Goal: Find specific page/section: Find specific page/section

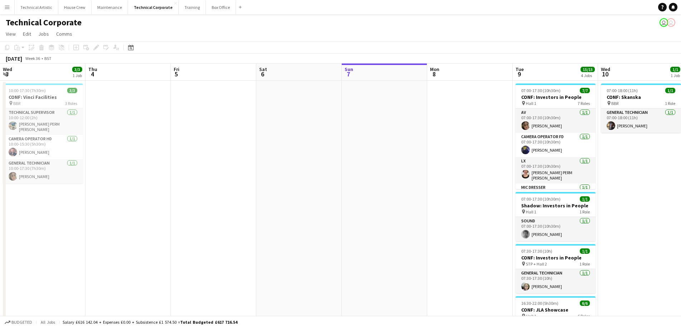
scroll to position [0, 255]
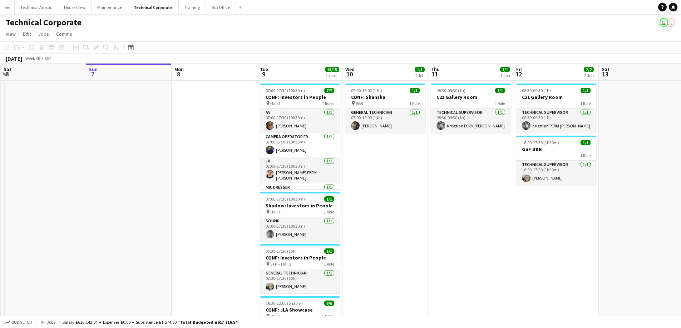
click at [9, 5] on app-icon "Menu" at bounding box center [7, 7] width 6 height 6
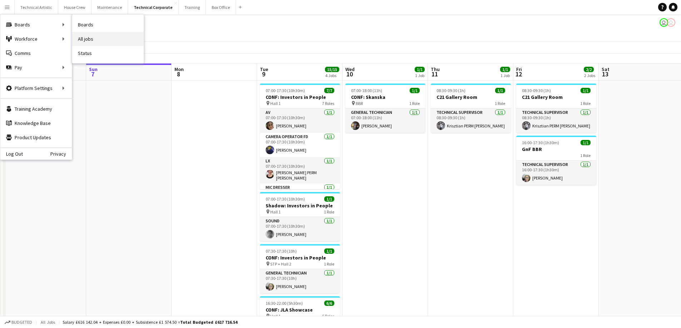
click at [103, 38] on link "All jobs" at bounding box center [107, 39] width 71 height 14
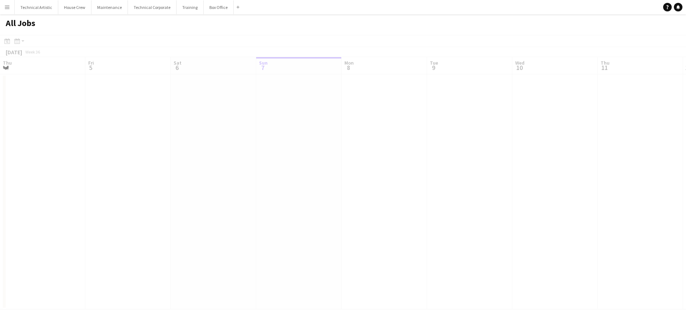
scroll to position [0, 171]
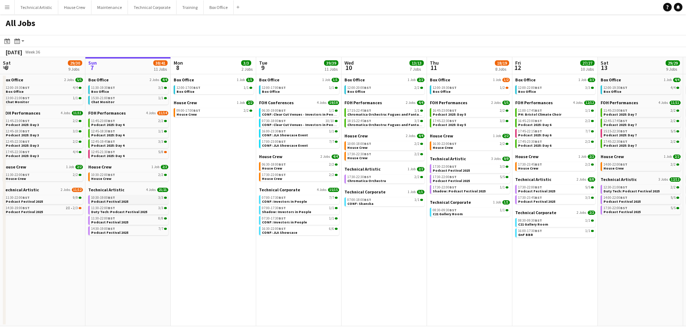
click at [110, 203] on span "Podcast Festival 2025" at bounding box center [109, 201] width 37 height 5
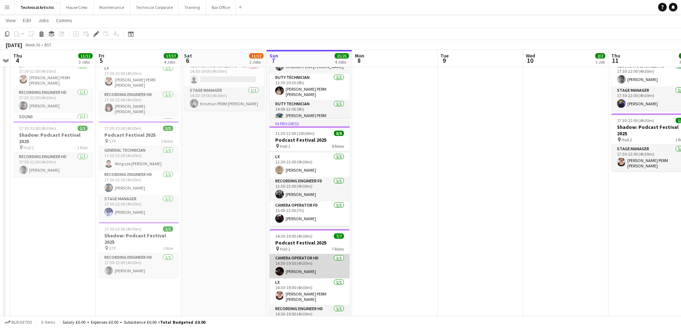
scroll to position [36, 0]
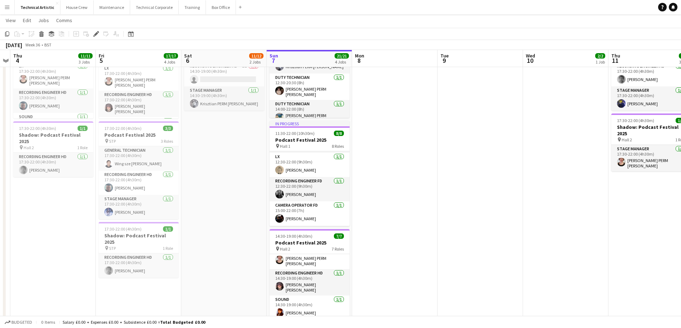
click at [60, 323] on div "Budgeted 0 items Salary £0.00 + Expenses £0.00 + Subsistence £0.00 = Total Budg…" at bounding box center [340, 322] width 681 height 12
